Goal: Use online tool/utility: Utilize a website feature to perform a specific function

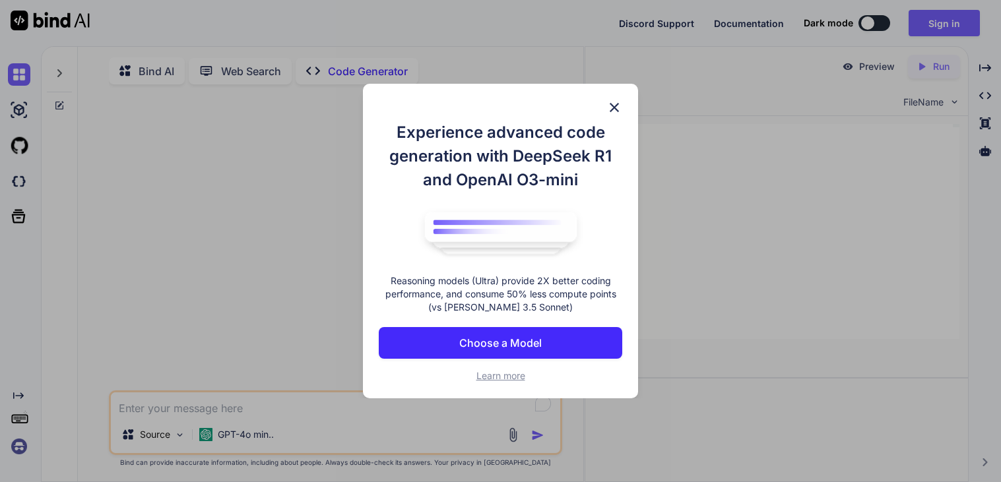
type textarea "x"
click at [612, 103] on img at bounding box center [614, 108] width 16 height 16
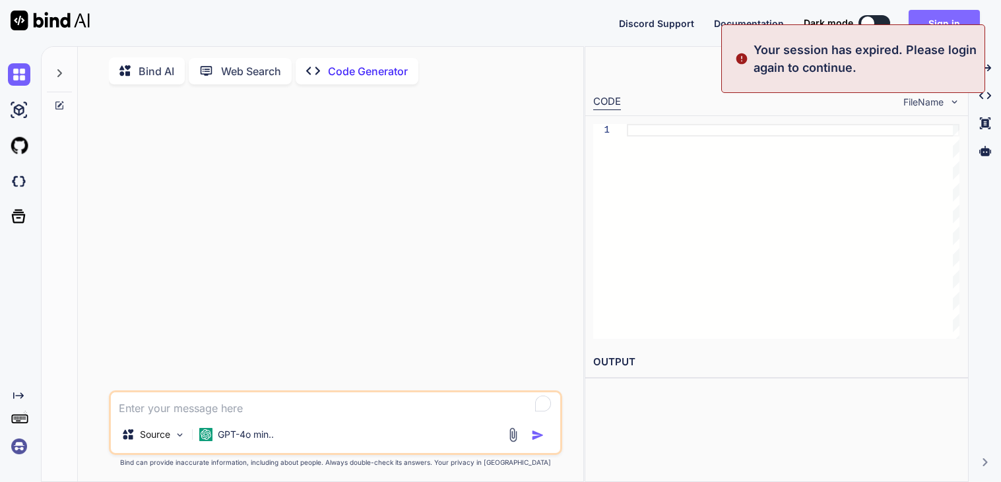
click at [937, 22] on button "Sign in" at bounding box center [943, 23] width 71 height 26
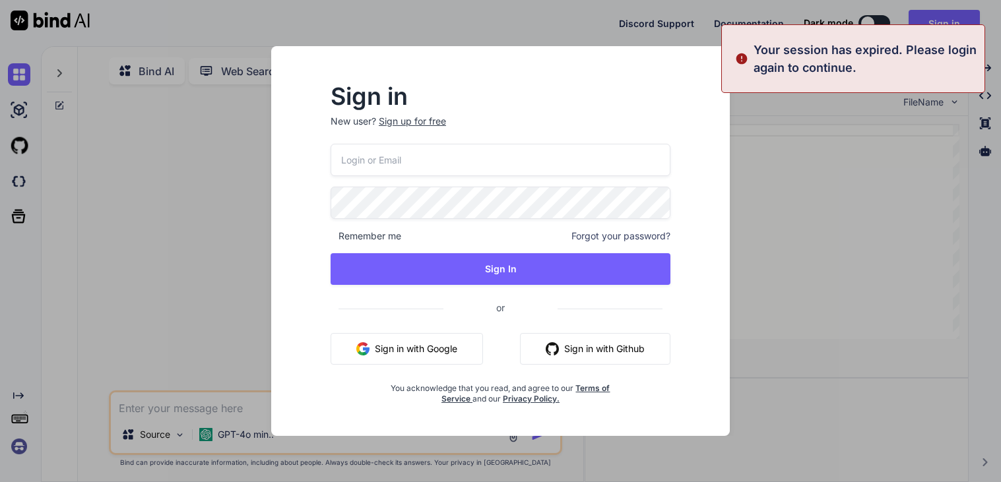
type input "[EMAIL_ADDRESS][DOMAIN_NAME]"
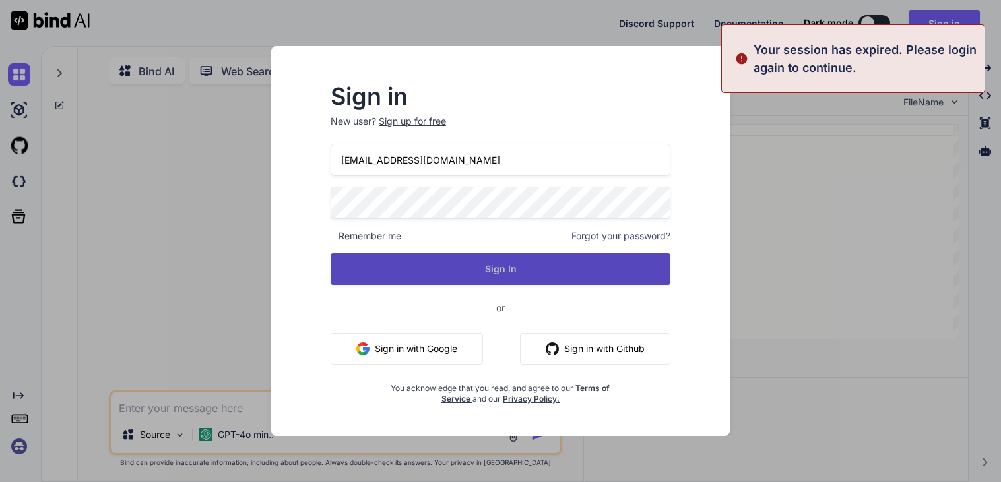
click at [443, 272] on button "Sign In" at bounding box center [500, 269] width 340 height 32
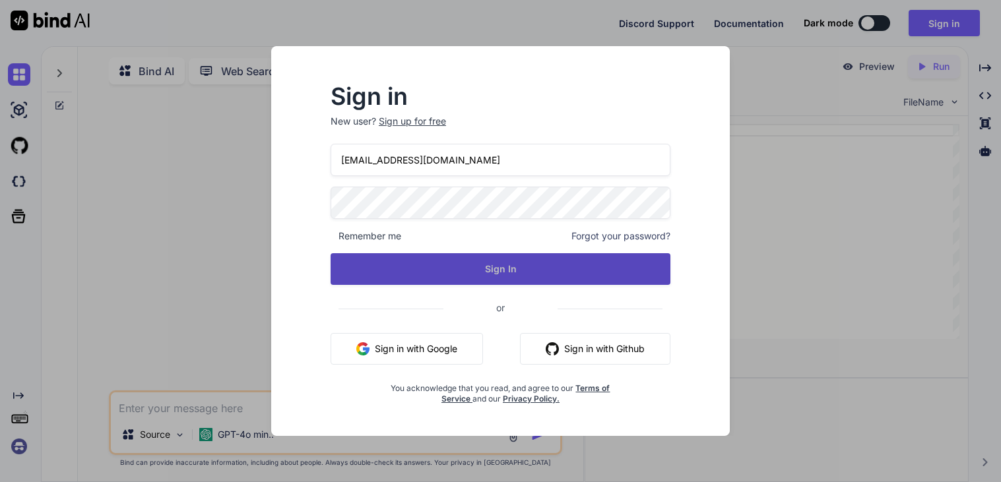
click at [443, 272] on button "Sign In" at bounding box center [500, 269] width 340 height 32
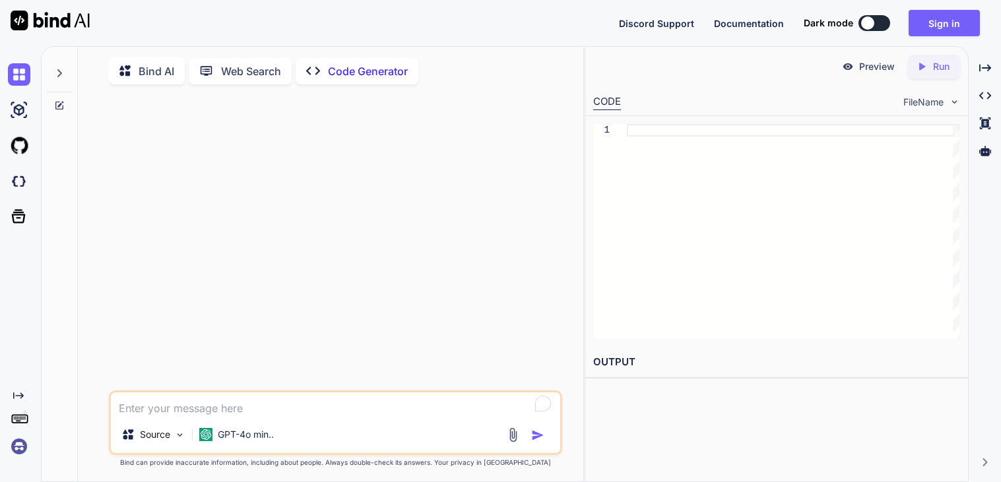
click at [161, 75] on p "Bind AI" at bounding box center [157, 71] width 36 height 16
click at [218, 413] on textarea "To enrich screen reader interactions, please activate Accessibility in Grammarl…" at bounding box center [335, 404] width 449 height 24
type textarea "x"
type textarea "w"
type textarea "x"
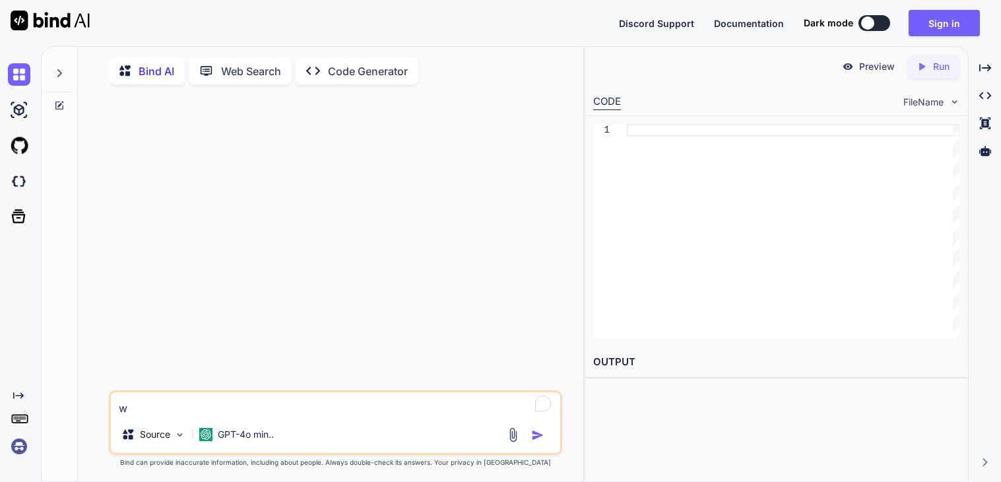
type textarea "wr"
type textarea "x"
type textarea "wri"
type textarea "x"
type textarea "writ"
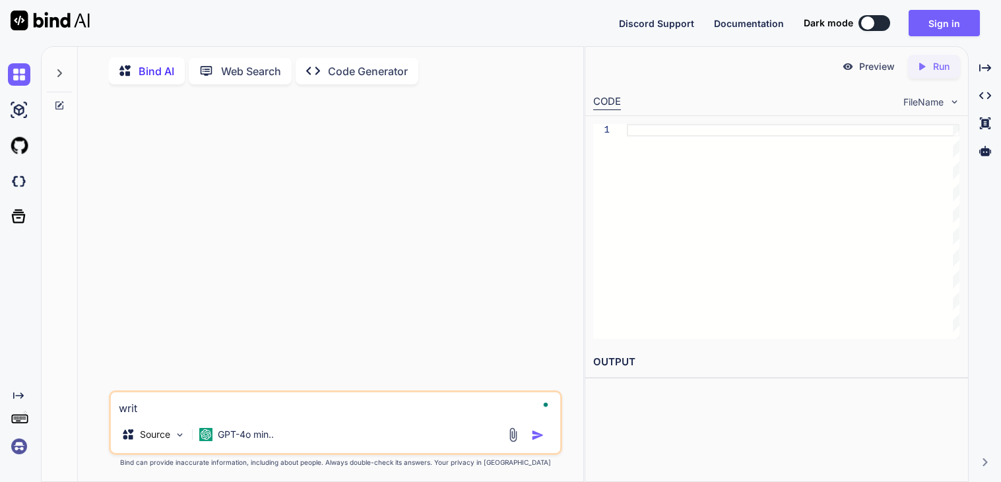
type textarea "x"
type textarea "write"
type textarea "x"
type textarea "write"
type textarea "x"
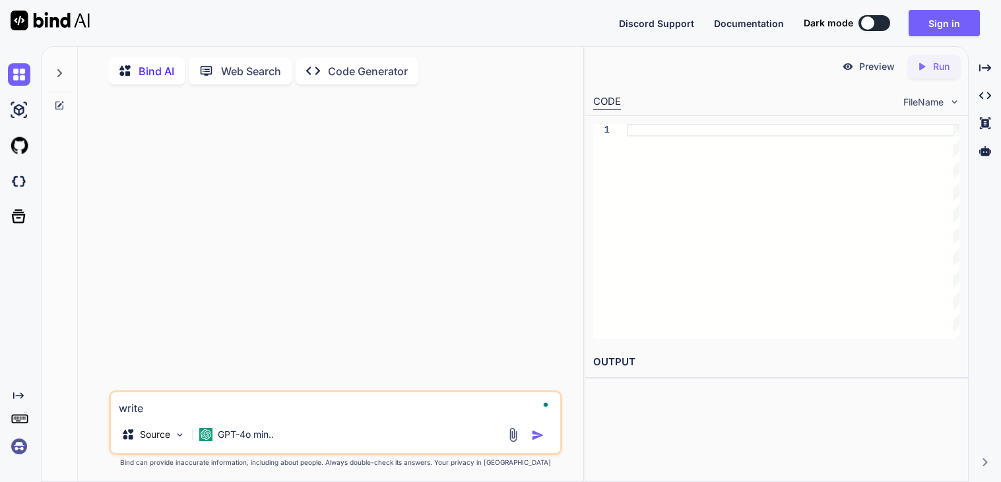
type textarea "write a"
type textarea "x"
type textarea "write a"
type textarea "x"
type textarea "write a r"
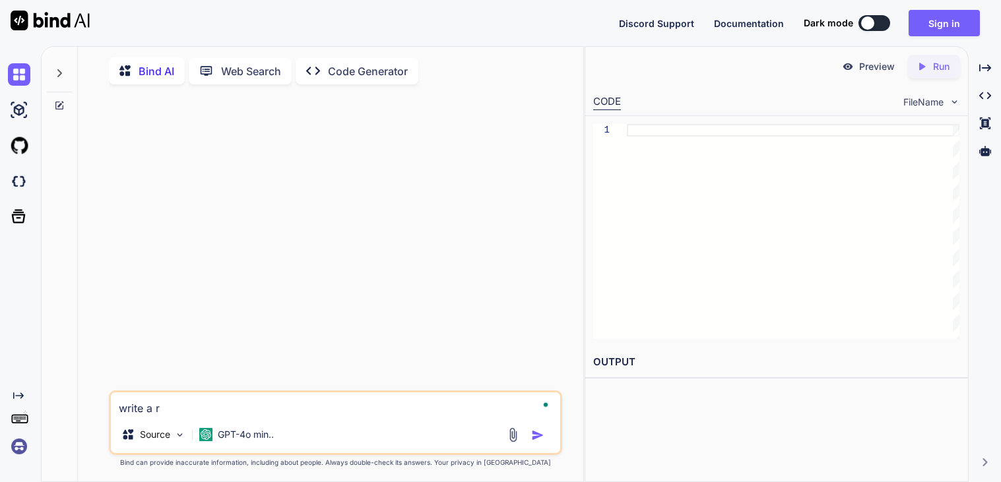
type textarea "x"
type textarea "write a ro"
type textarea "x"
type textarea "write a rom"
type textarea "x"
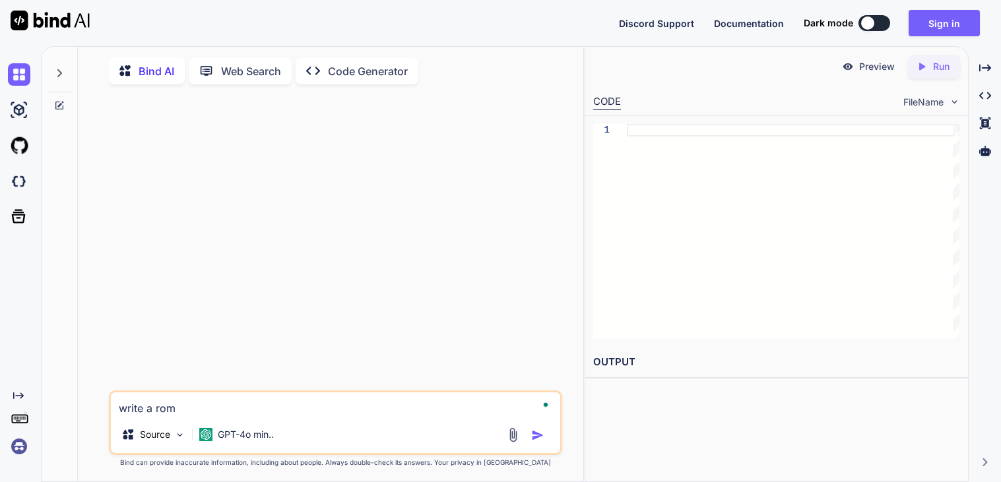
type textarea "write a roma"
type textarea "x"
type textarea "write a roman"
type textarea "x"
type textarea "write a romant"
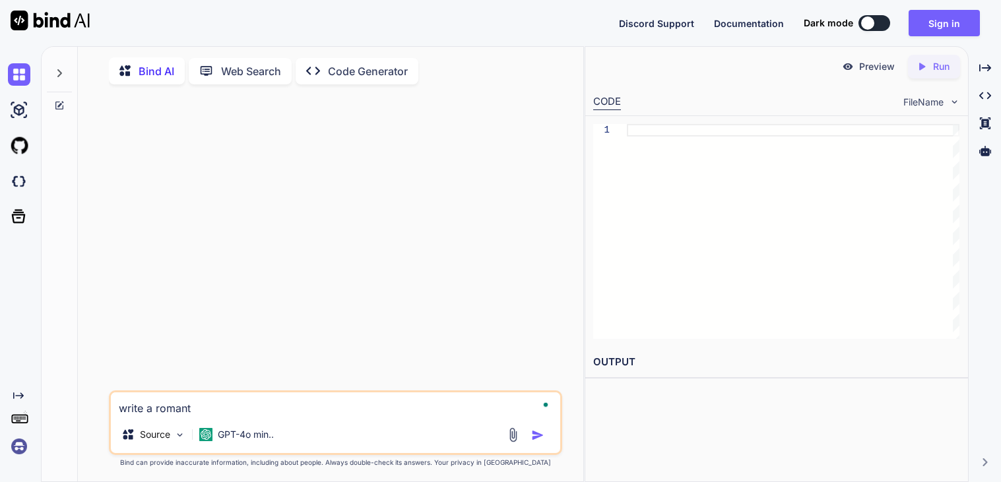
type textarea "x"
type textarea "write a romanti"
type textarea "x"
type textarea "write a romantic"
type textarea "x"
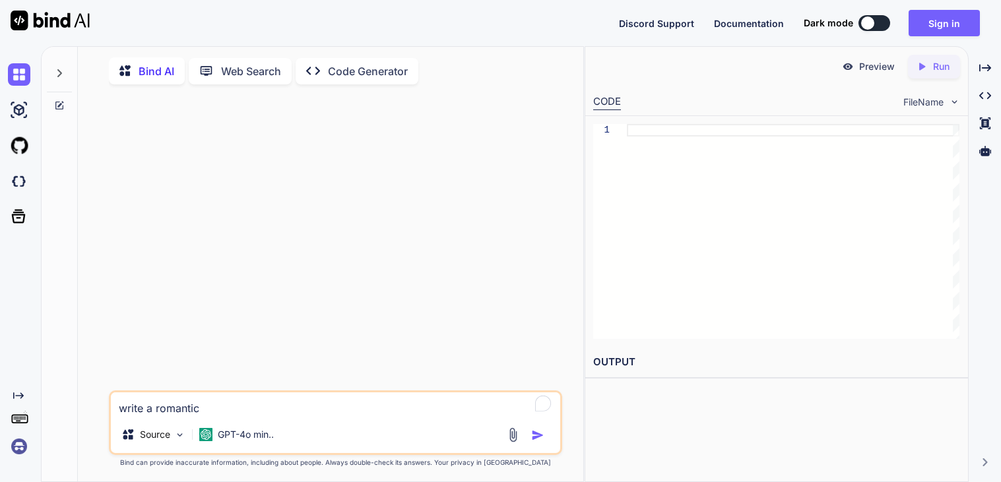
type textarea "write a romantic"
type textarea "x"
type textarea "write a romantic P"
type textarea "x"
type textarea "write a romantic Po"
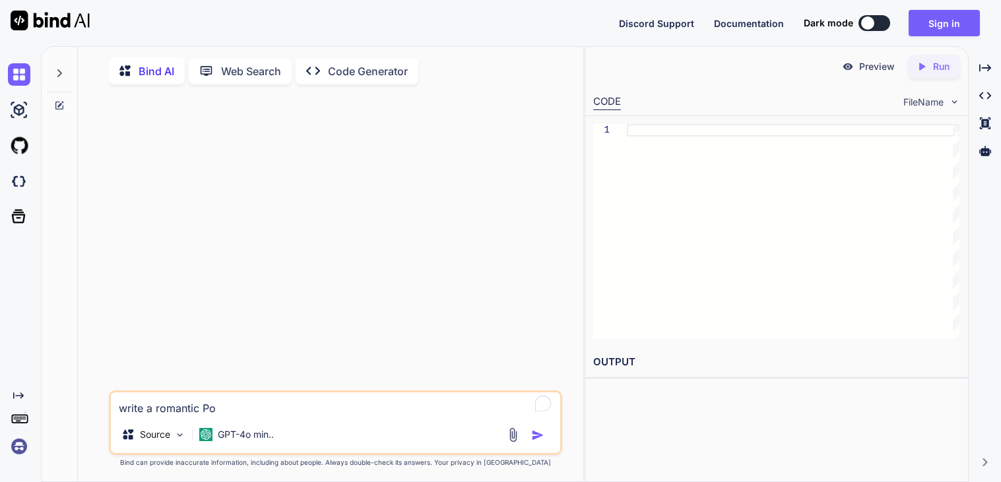
type textarea "x"
type textarea "write a romantic Poe"
type textarea "x"
type textarea "write a romantic Poem"
type textarea "x"
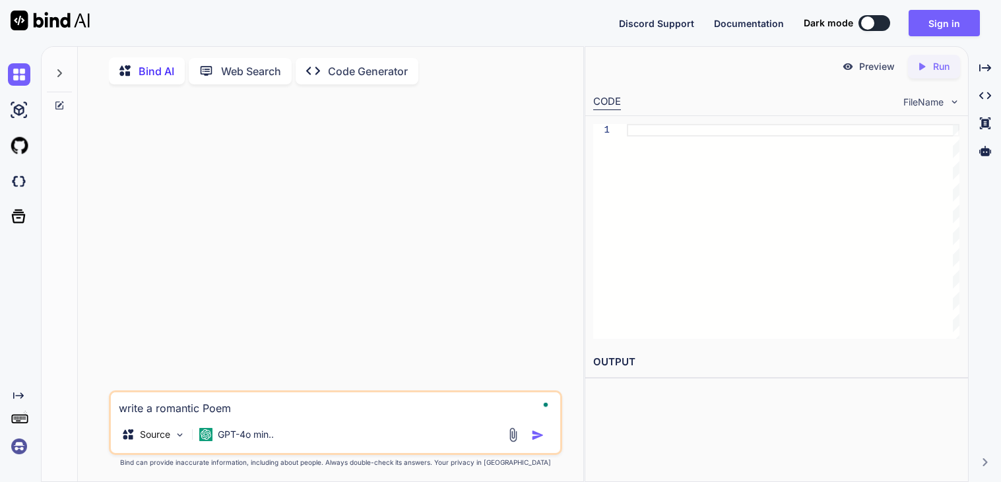
type textarea "write a romantic Poem"
type textarea "x"
type textarea "write a romantic Poem fo"
type textarea "x"
type textarea "write a romantic Poem for"
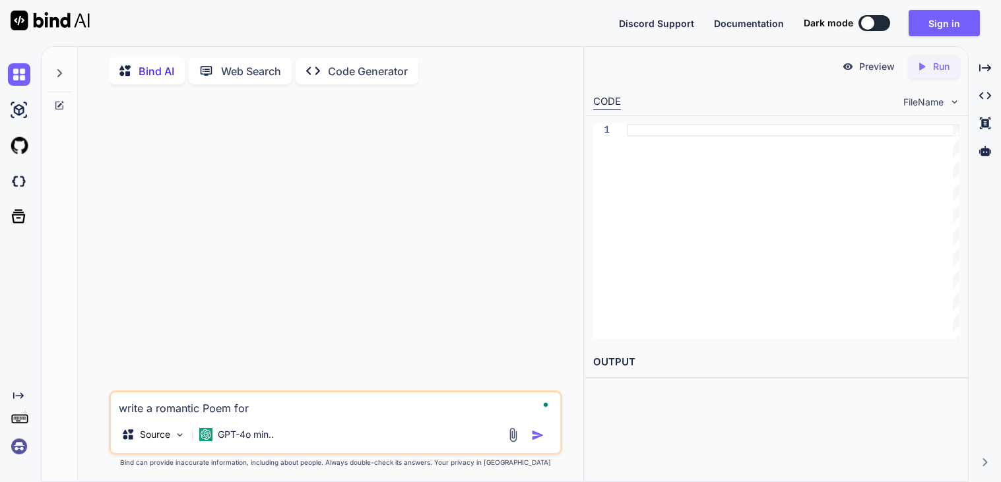
type textarea "x"
type textarea "write a romantic Poem for"
type textarea "x"
type textarea "write a romantic Poem for a"
type textarea "x"
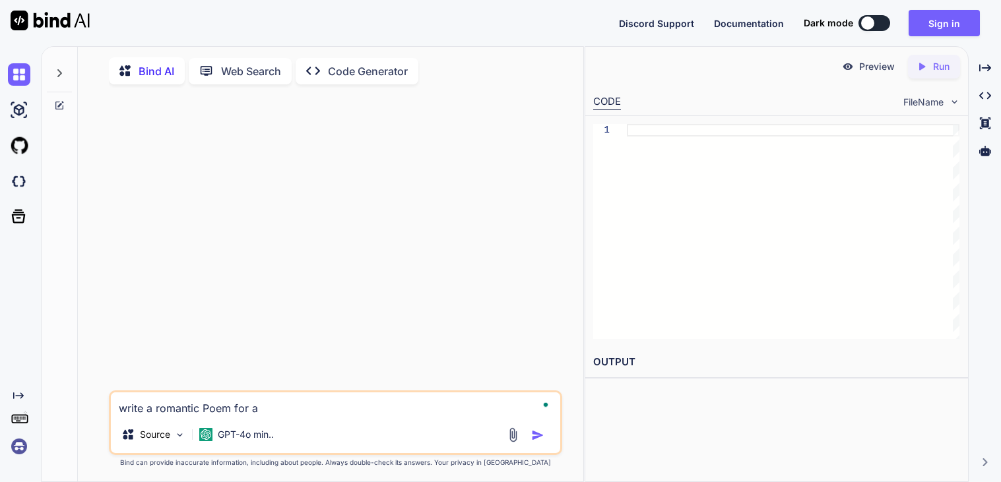
type textarea "write a romantic Poem for a g"
type textarea "x"
type textarea "write a romantic Poem for a gi"
type textarea "x"
type textarea "write a romantic Poem for a gir"
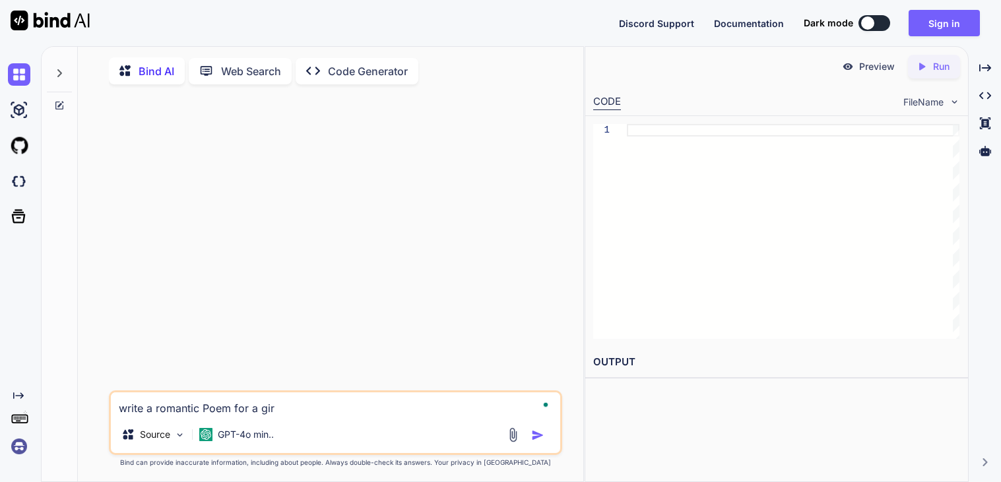
type textarea "x"
type textarea "write a romantic Poem for a girl"
type textarea "x"
type textarea "write a romantic Poem for a girl"
type textarea "x"
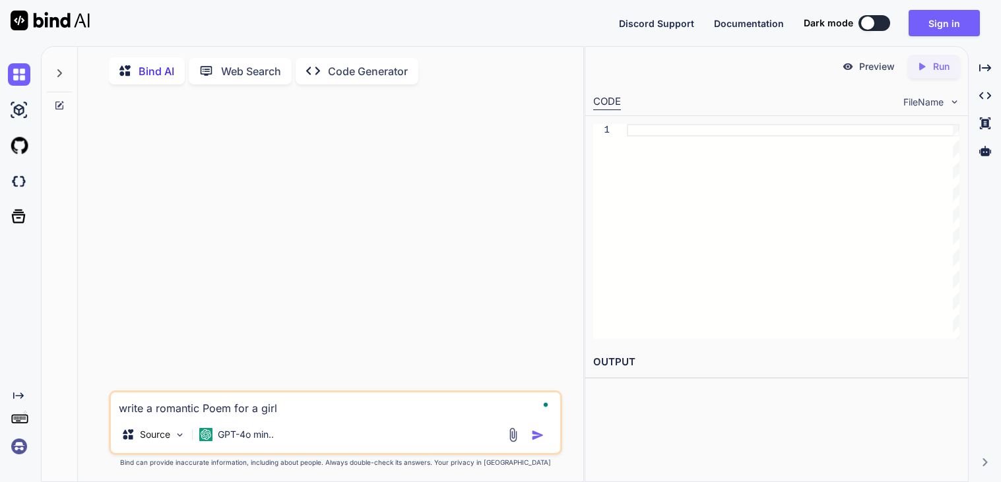
type textarea "write a romantic Poem for a girl n"
type textarea "x"
type textarea "write a romantic Poem for a girl na"
type textarea "x"
type textarea "write a romantic Poem for a girl nam"
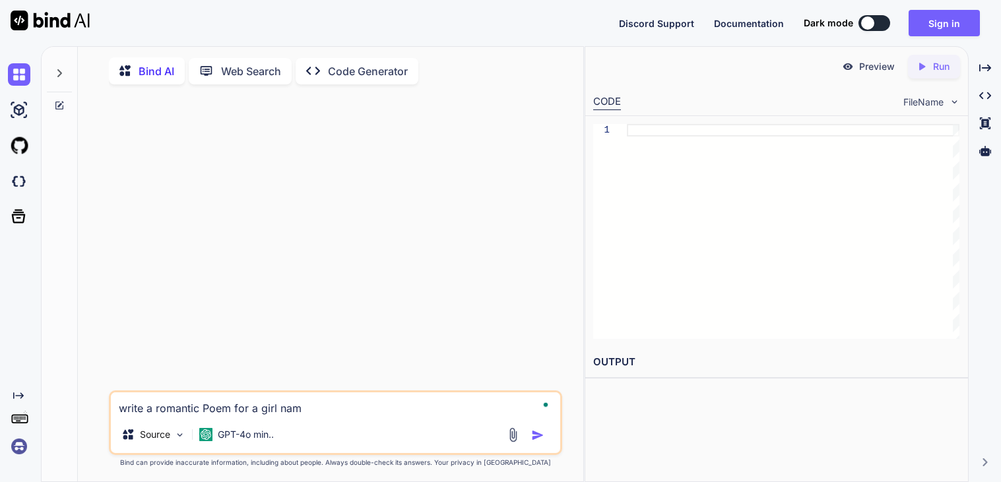
type textarea "x"
type textarea "write a romantic Poem for a girl name"
type textarea "x"
type textarea "write a romantic Poem for a girl named"
type textarea "x"
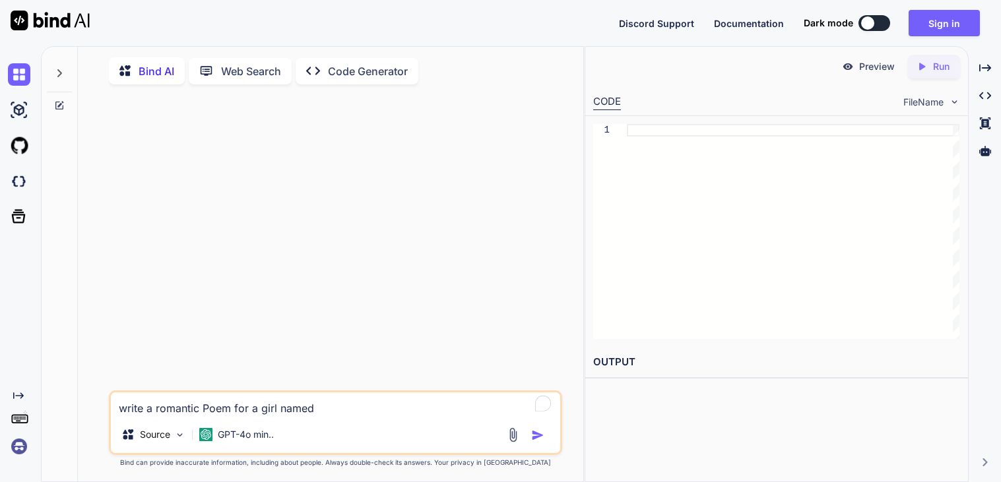
type textarea "write a romantic Poem for a girl named"
type textarea "x"
type textarea "write a romantic Poem for a girl named L"
type textarea "x"
type textarea "write a romantic Poem for a girl named Ly"
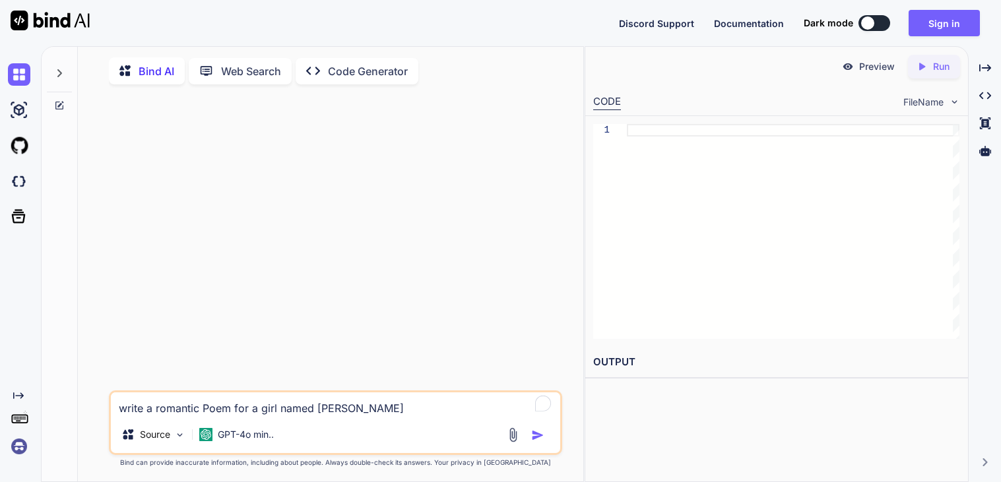
type textarea "x"
type textarea "write a romantic Poem for a girl named Lyl"
type textarea "x"
type textarea "write a romantic Poem for a girl named Lyla"
type textarea "x"
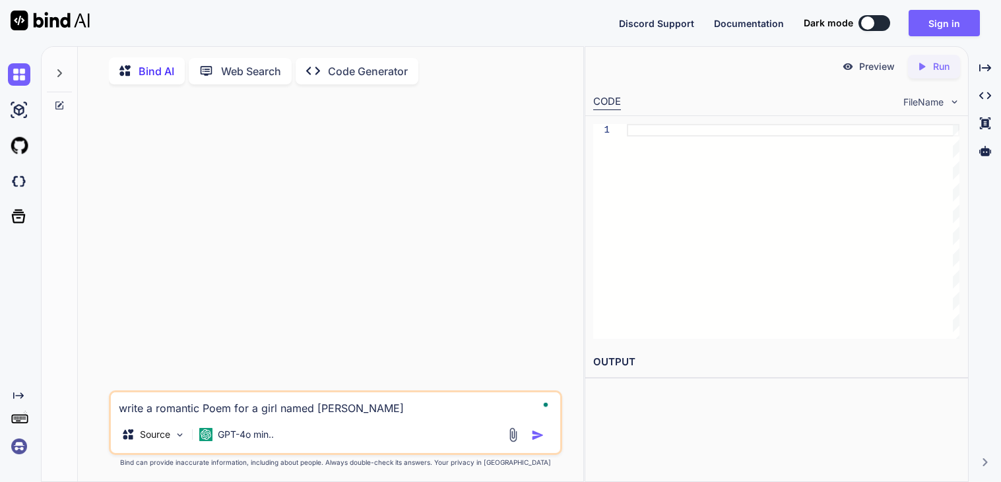
type textarea "write a romantic Poem for a girl named Lyla"
type textarea "x"
type textarea "write a romantic Poem for a girl named Lyla J"
type textarea "x"
type textarea "write a romantic Poem for a girl named Lyla J"
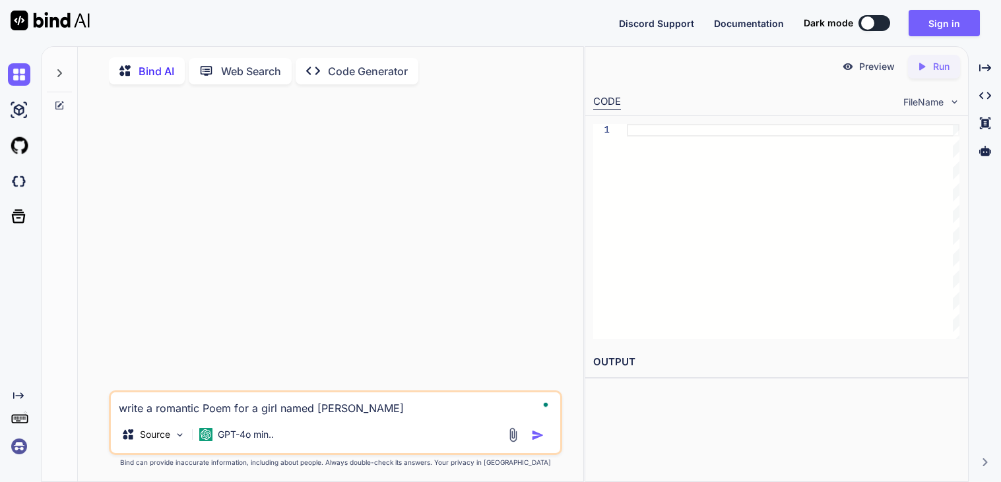
type textarea "x"
type textarea "write a romantic Poem for a girl named Lyla J B"
type textarea "x"
type textarea "write a romantic Poem for a girl named Lyla J Be"
type textarea "x"
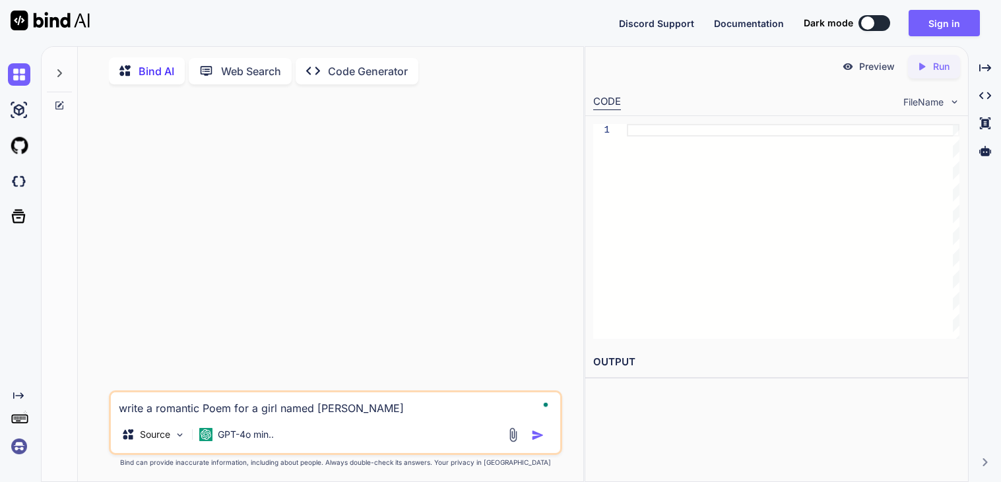
type textarea "write a romantic Poem for a girl named Lyla J Ben"
type textarea "x"
type textarea "write a romantic Poem for a girl named Lyla J Bens"
type textarea "x"
type textarea "write a romantic Poem for a girl named Lyla J Benso"
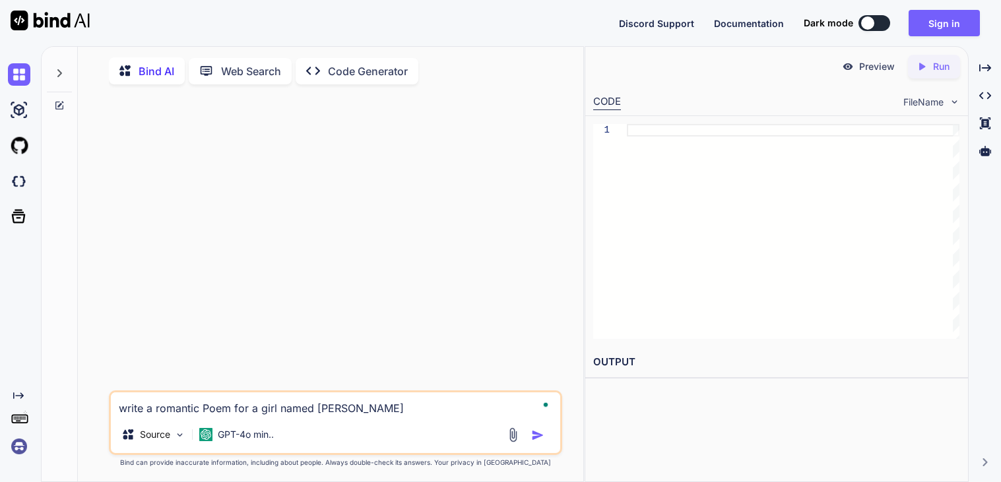
type textarea "x"
type textarea "write a romantic Poem for a girl named Lyla J Benson"
type textarea "x"
type textarea "write a romantic Poem for a girl named Lyla J Benson"
type textarea "x"
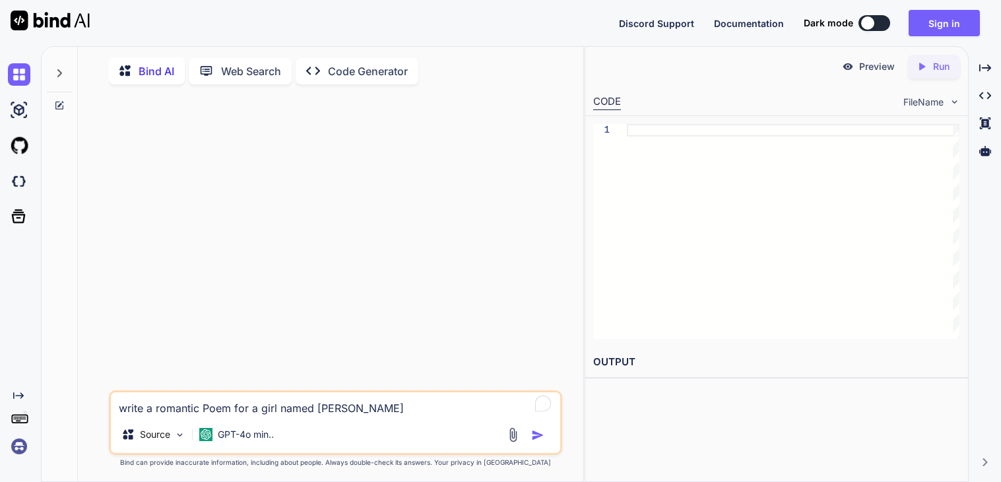
type textarea "write a romantic Poem for a girl named Lyla J Benson f"
type textarea "x"
type textarea "write a romantic Poem for a girl named Lyla J Benson fr"
type textarea "x"
type textarea "write a romantic Poem for a girl named Lyla J Benson fro"
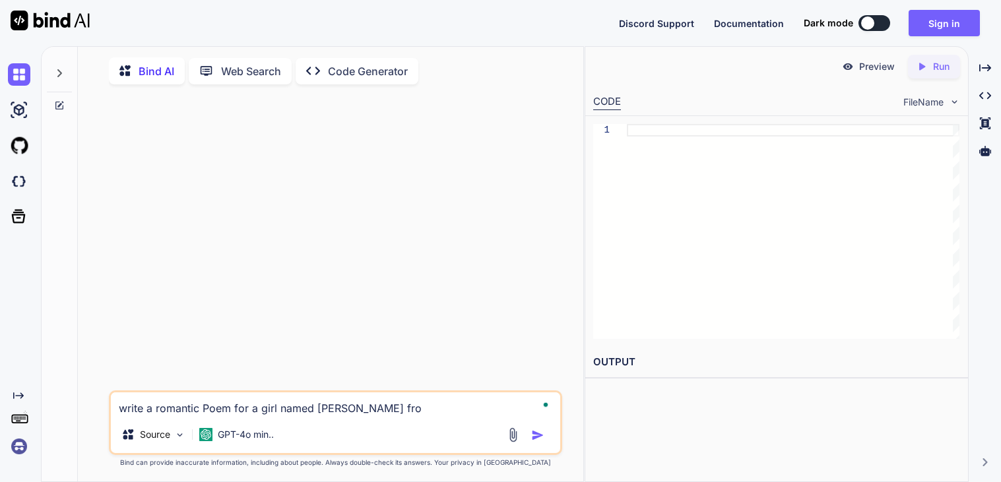
type textarea "x"
type textarea "write a romantic Poem for a girl named Lyla J Benson from"
type textarea "x"
type textarea "write a romantic Poem for a girl named Lyla J Benson from"
type textarea "x"
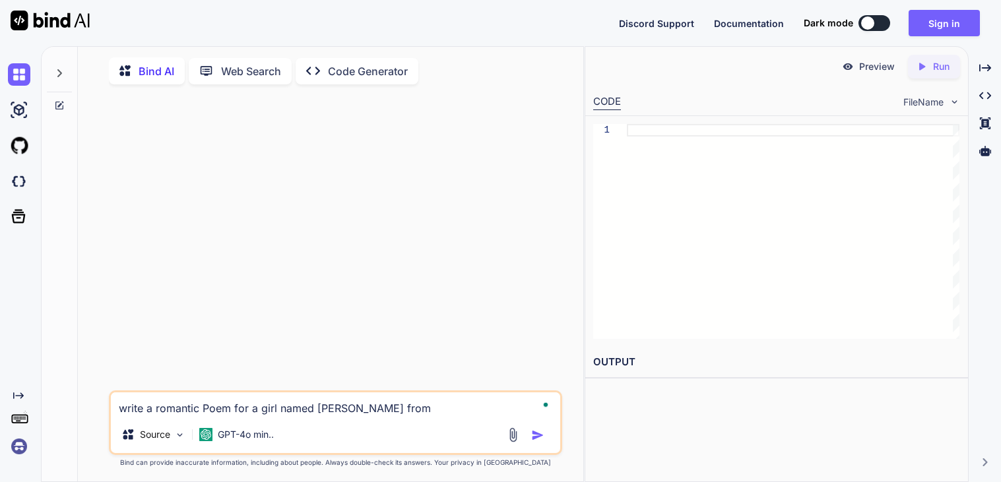
type textarea "write a romantic Poem for a girl named Lyla J Benson from J"
type textarea "x"
type textarea "write a romantic Poem for a girl named Lyla J Benson from Ju"
type textarea "x"
type textarea "write a romantic Poem for a girl named Lyla J Benson from Jul"
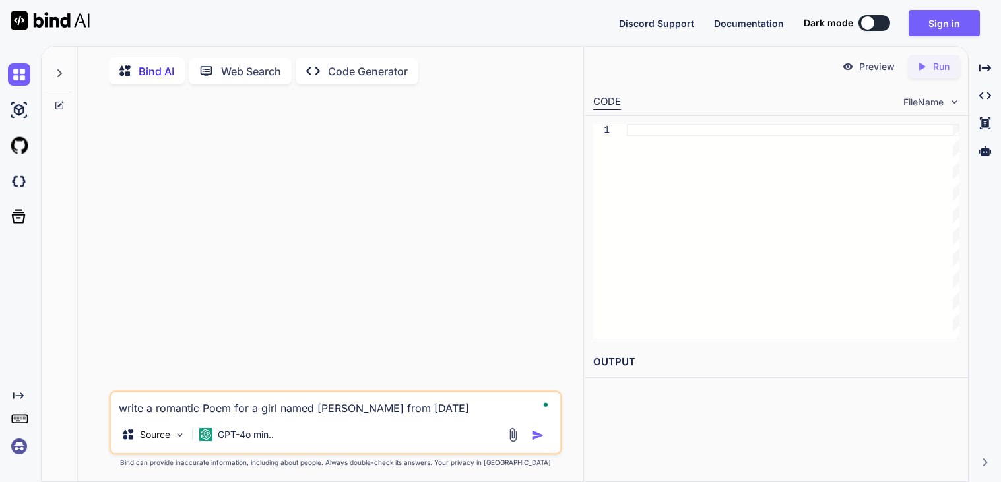
type textarea "x"
type textarea "write a romantic Poem for a girl named Lyla J Benson from Juli"
type textarea "x"
type textarea "write a romantic Poem for a girl named Lyla J Benson from Julia"
type textarea "x"
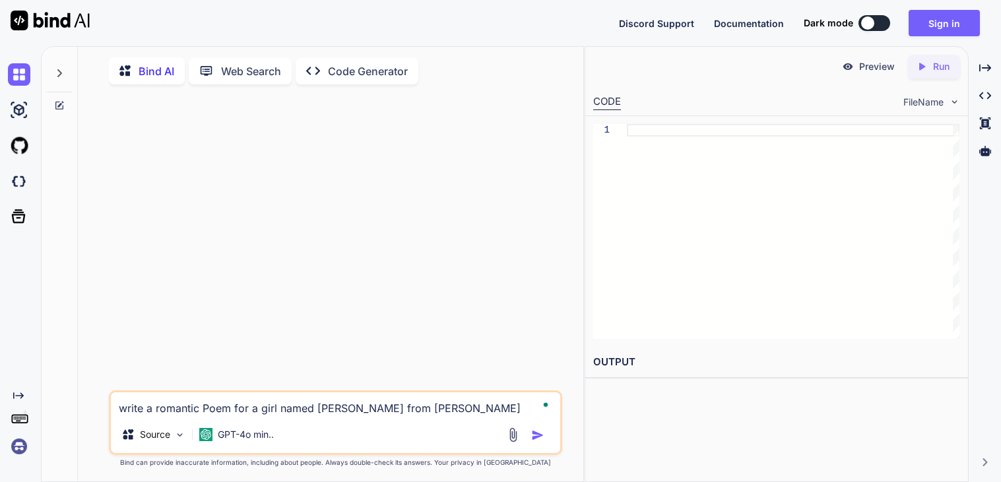
type textarea "write a romantic Poem for a girl named Lyla J Benson from Julian"
type textarea "x"
type textarea "write a romantic Poem for a girl named Lyla J Benson from Julian"
type textarea "x"
type textarea "write a romantic Poem for a girl named Lyla J Benson from Julian R"
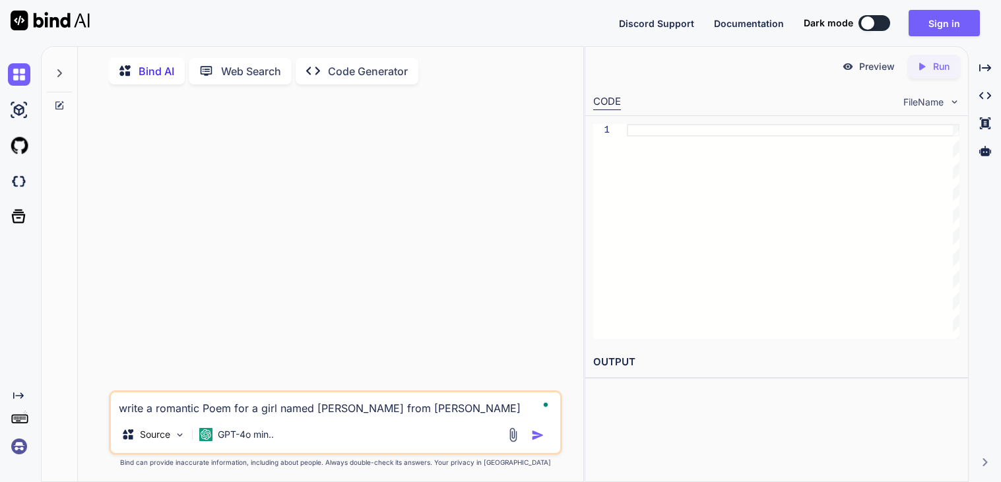
type textarea "x"
type textarea "write a romantic Poem for a girl named Lyla J Benson from Julian Ri"
type textarea "x"
type textarea "write a romantic Poem for a girl named Lyla J Benson from Julian Ril"
type textarea "x"
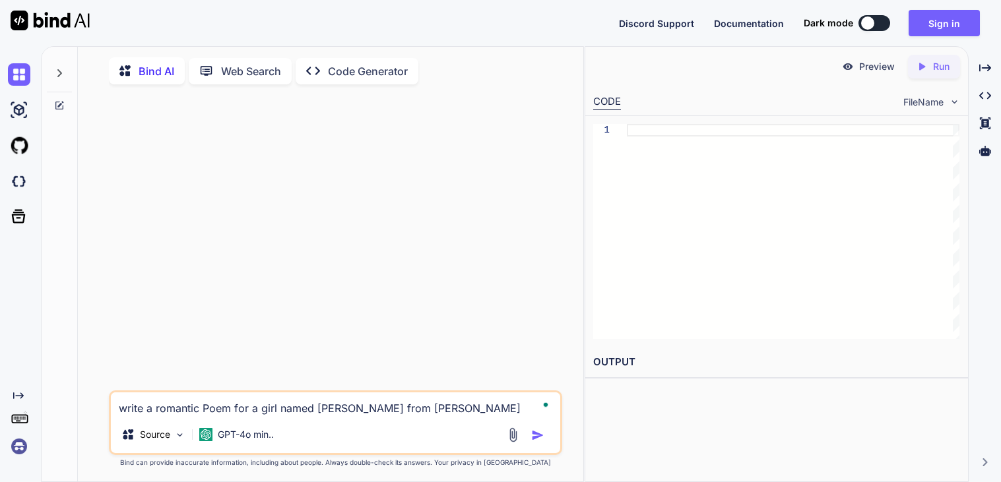
type textarea "write a romantic Poem for a girl named Lyla J Benson from Julian Rile"
type textarea "x"
type textarea "write a romantic Poem for a girl named Lyla J Benson from Julian Riley"
type textarea "x"
type textarea "write a romantic Poem for a girl named Lyla J Benson from Julian Riley"
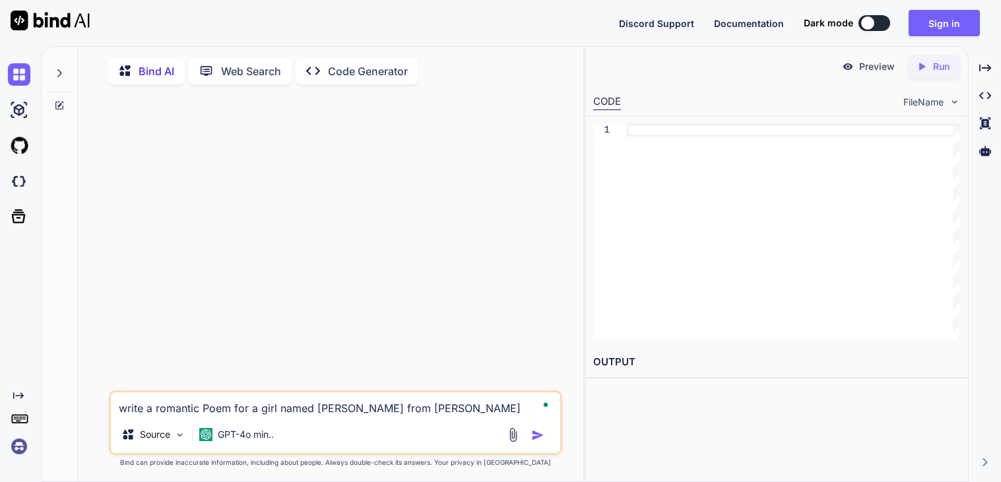
type textarea "x"
type textarea "write a romantic Poem for a girl named Lyla J Benson from Julian Riley H"
type textarea "x"
type textarea "write a romantic Poem for a girl named Lyla J Benson from Julian Riley Hun"
type textarea "x"
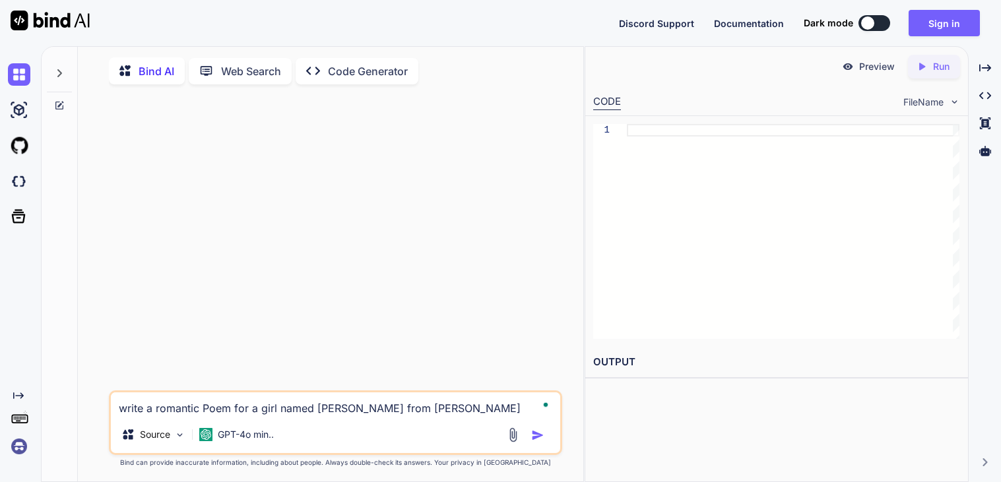
type textarea "write a romantic Poem for a girl named Lyla J Benson from Julian Riley Hunt"
type textarea "x"
type textarea "write a romantic Poem for a girl named [PERSON_NAME] from [PERSON_NAME] [PERSON…"
type textarea "x"
type textarea "write a romantic Poem for a girl named [PERSON_NAME] from [PERSON_NAME] [PERSON…"
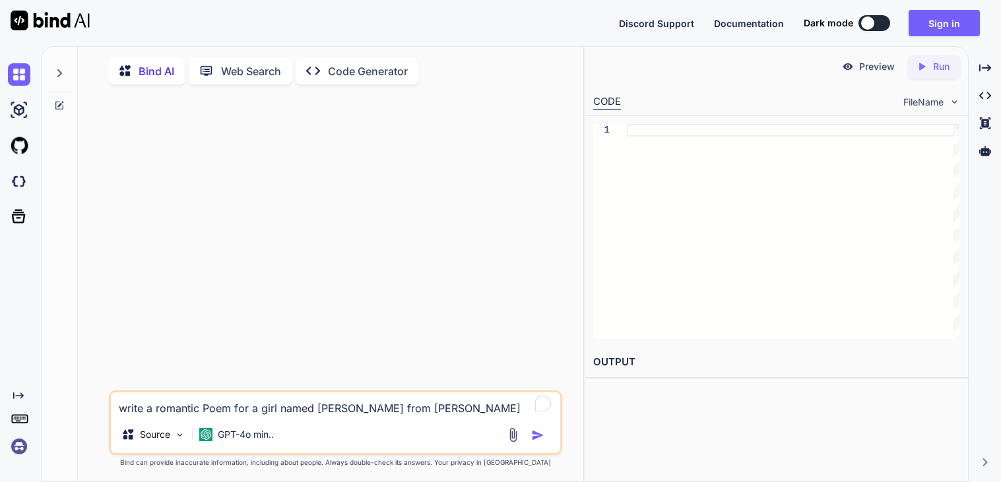
click at [538, 441] on img "button" at bounding box center [537, 435] width 13 height 13
type textarea "x"
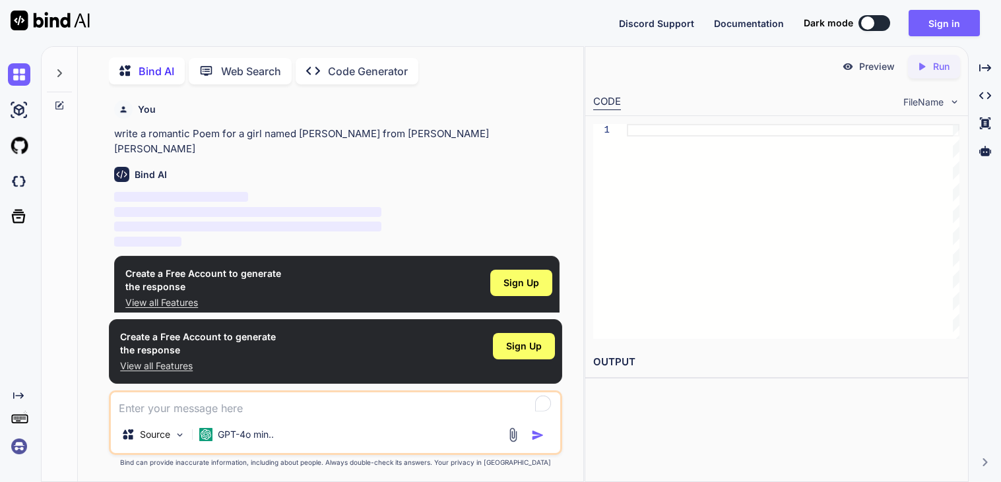
scroll to position [5, 0]
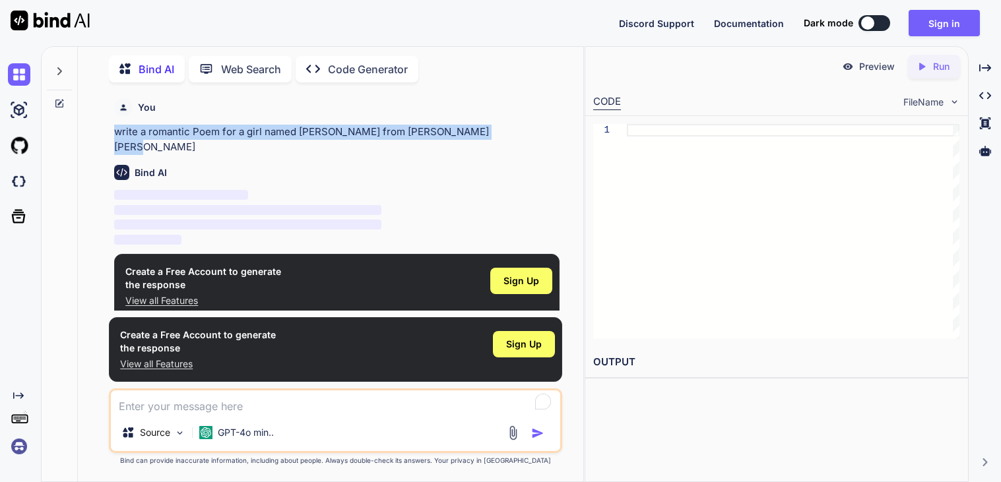
drag, startPoint x: 115, startPoint y: 131, endPoint x: 495, endPoint y: 130, distance: 379.3
click at [495, 130] on p "write a romantic Poem for a girl named [PERSON_NAME] from [PERSON_NAME] [PERSON…" at bounding box center [336, 140] width 445 height 30
copy p "write a romantic Poem for a girl named [PERSON_NAME] from [PERSON_NAME] [PERSON…"
click at [955, 28] on button "Sign in" at bounding box center [943, 23] width 71 height 26
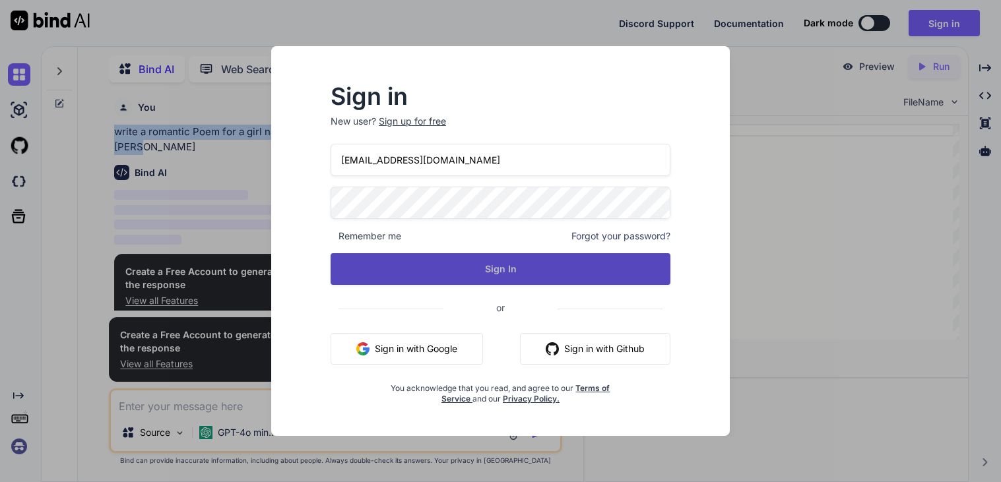
click at [478, 273] on button "Sign In" at bounding box center [500, 269] width 340 height 32
click at [509, 256] on button "Sign In" at bounding box center [500, 269] width 340 height 32
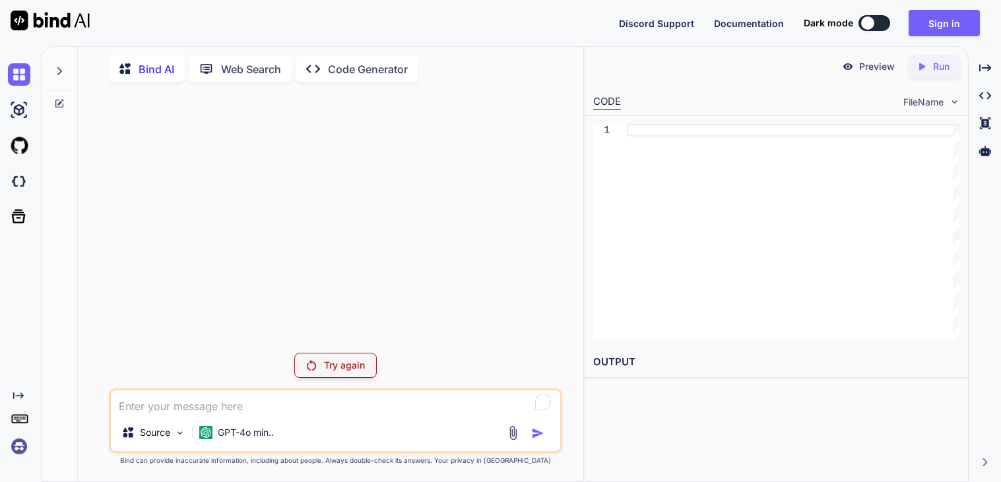
click at [309, 369] on img at bounding box center [311, 365] width 9 height 11
click at [290, 413] on textarea "To enrich screen reader interactions, please activate Accessibility in Grammarl…" at bounding box center [335, 403] width 449 height 24
paste textarea "write a romantic Poem for a girl named [PERSON_NAME] from [PERSON_NAME] [PERSON…"
type textarea "x"
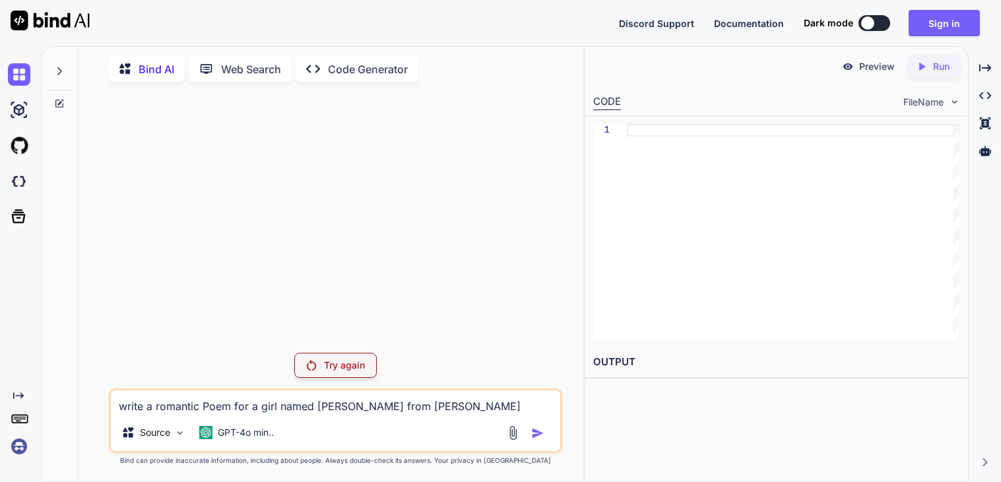
type textarea "write a romantic Poem for a girl named [PERSON_NAME] from [PERSON_NAME] [PERSON…"
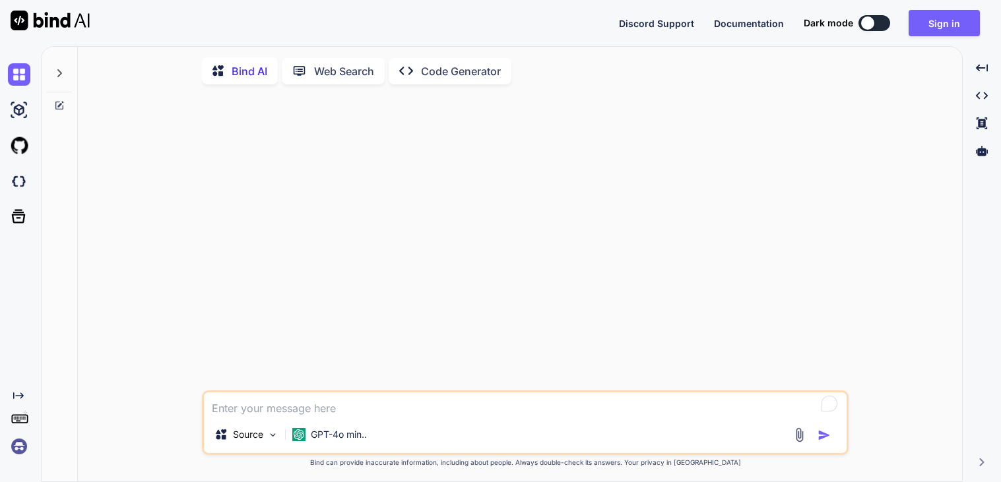
type textarea "x"
click at [933, 16] on button "Sign in" at bounding box center [943, 23] width 71 height 26
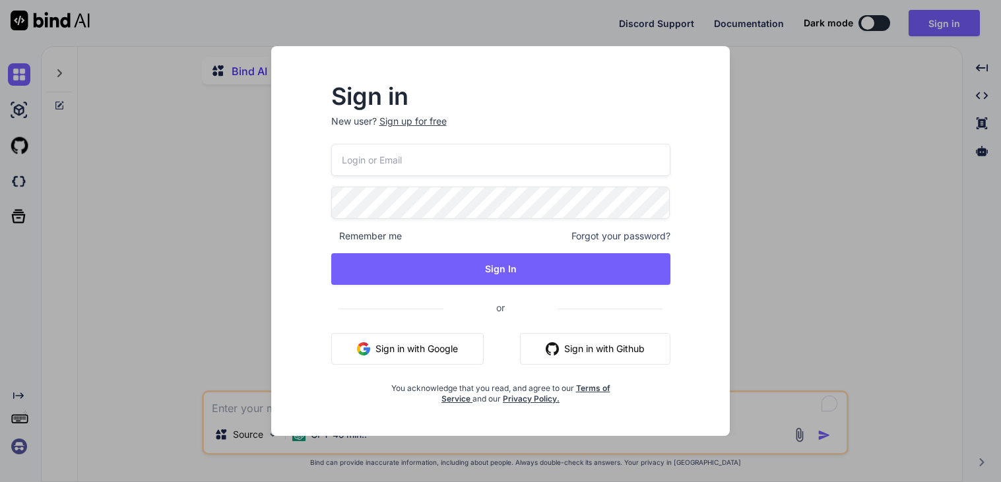
type input "[EMAIL_ADDRESS][DOMAIN_NAME]"
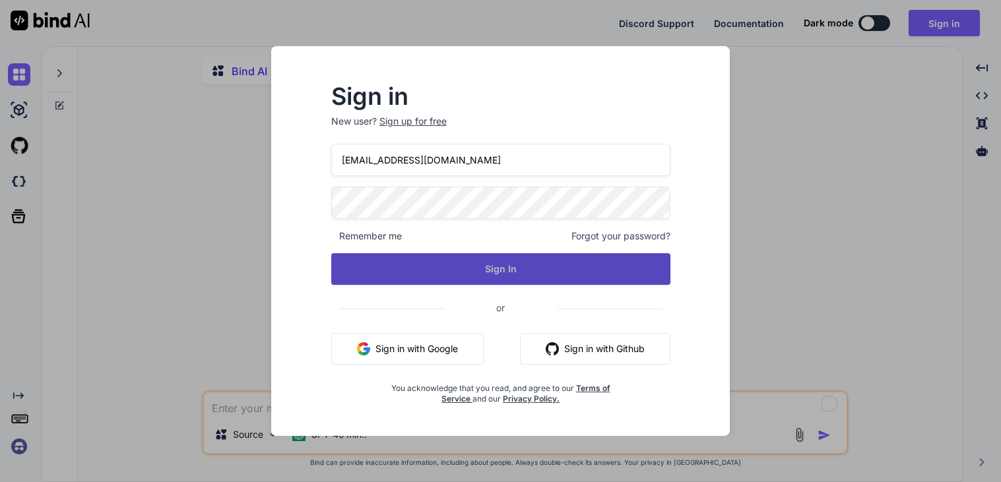
click at [604, 270] on button "Sign In" at bounding box center [500, 269] width 339 height 32
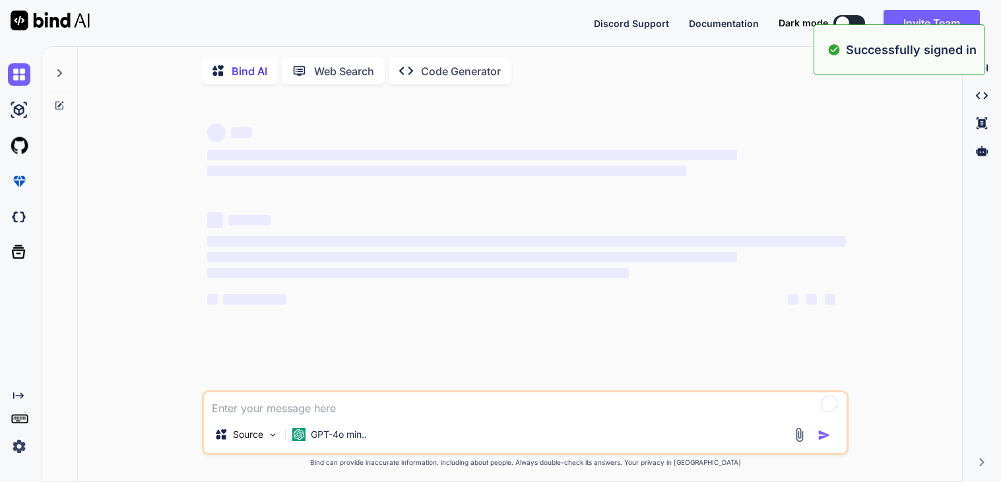
click at [838, 13] on div "Discord Support Documentation Dark mode Invite Team Created with Pixso." at bounding box center [792, 23] width 396 height 26
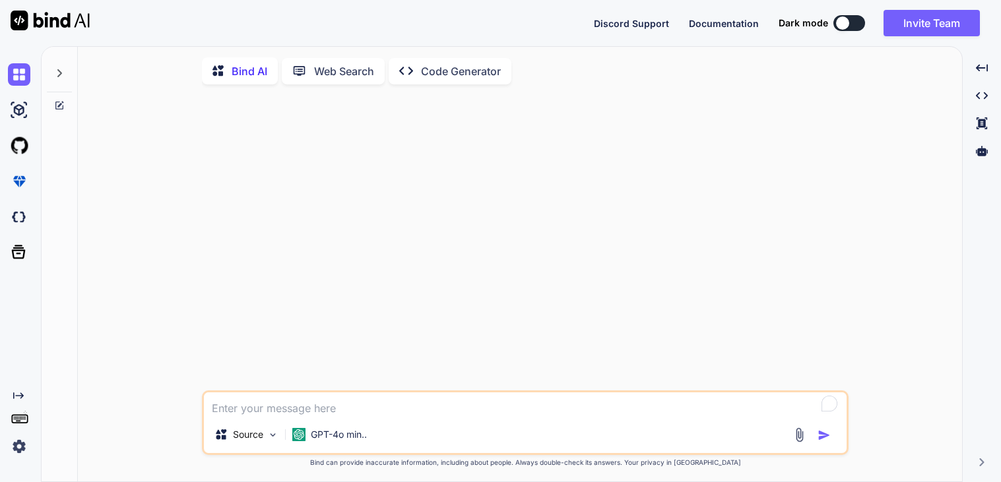
click at [846, 18] on button at bounding box center [849, 23] width 32 height 16
type textarea "x"
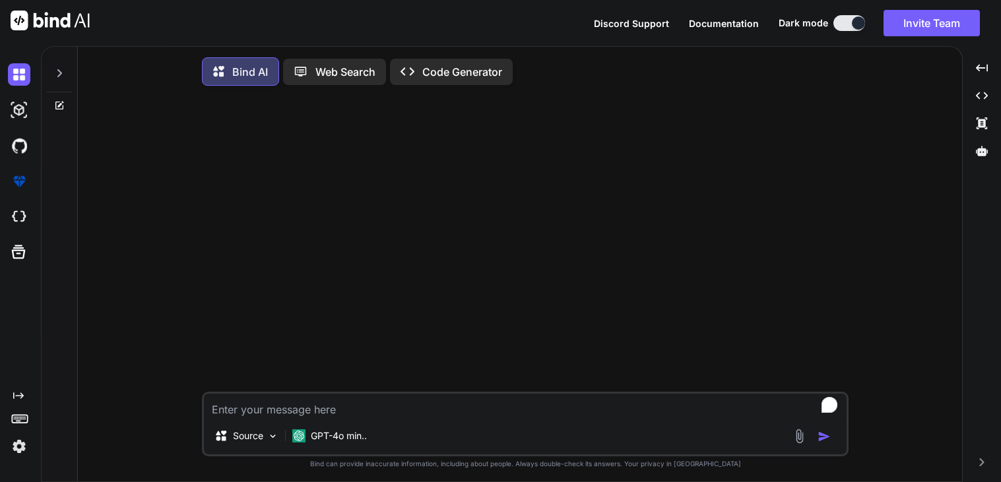
click at [316, 415] on textarea "To enrich screen reader interactions, please activate Accessibility in Grammarl…" at bounding box center [525, 406] width 643 height 24
paste textarea "write a romantic Poem for a girl named [PERSON_NAME] from [PERSON_NAME] [PERSON…"
type textarea "write a romantic Poem for a girl named [PERSON_NAME] from [PERSON_NAME] [PERSON…"
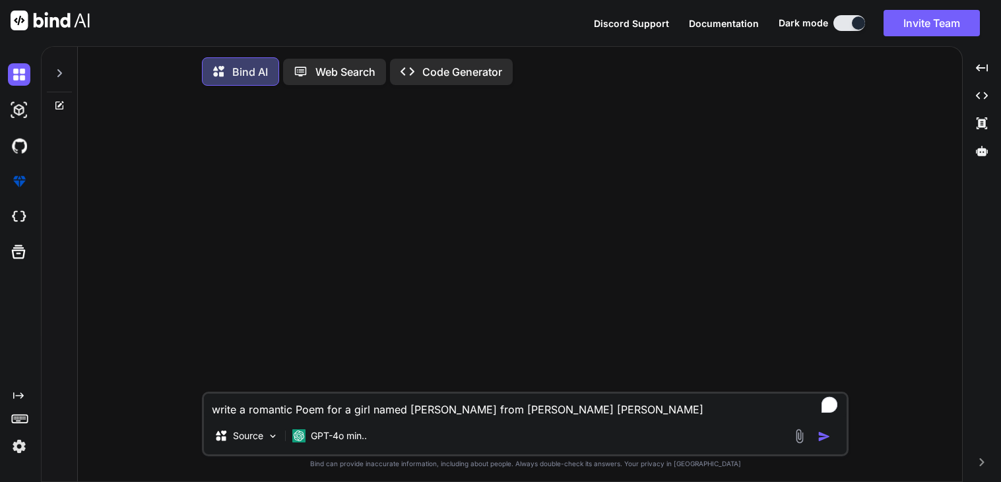
type textarea "x"
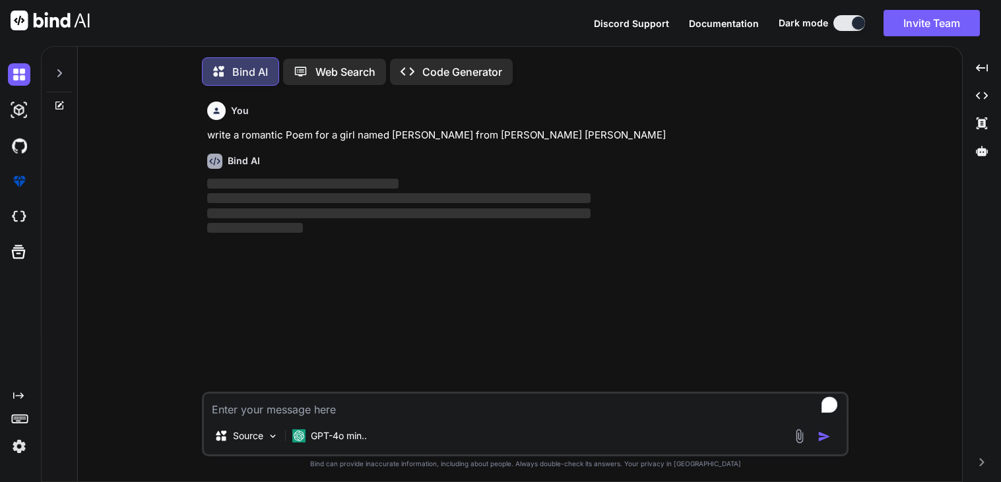
scroll to position [6, 0]
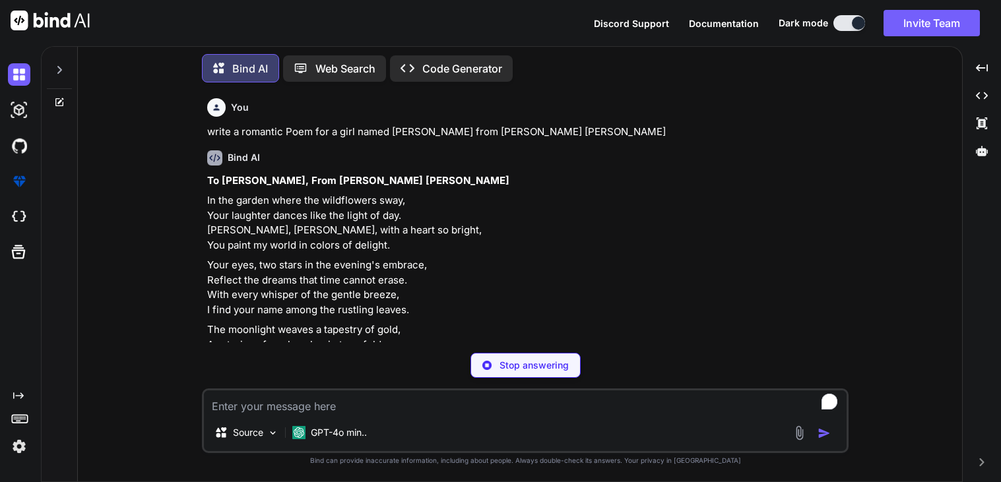
type textarea "x"
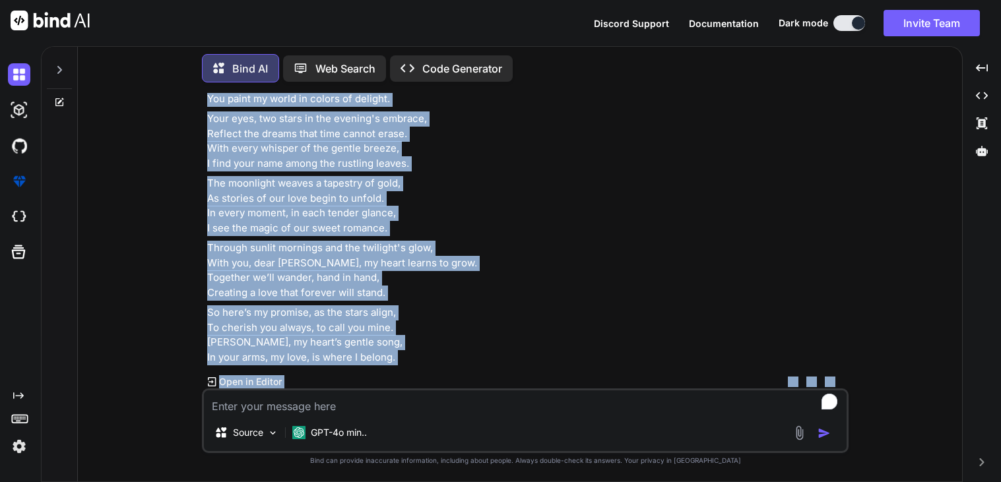
scroll to position [367, 0]
drag, startPoint x: 201, startPoint y: 197, endPoint x: 425, endPoint y: 352, distance: 273.2
click at [425, 352] on div "You write a romantic Poem for a girl named [PERSON_NAME] from [PERSON_NAME] [PE…" at bounding box center [524, 287] width 873 height 389
copy div "In the garden where the wildflowers sway, Your laughter dances like the light o…"
